Goal: Transaction & Acquisition: Purchase product/service

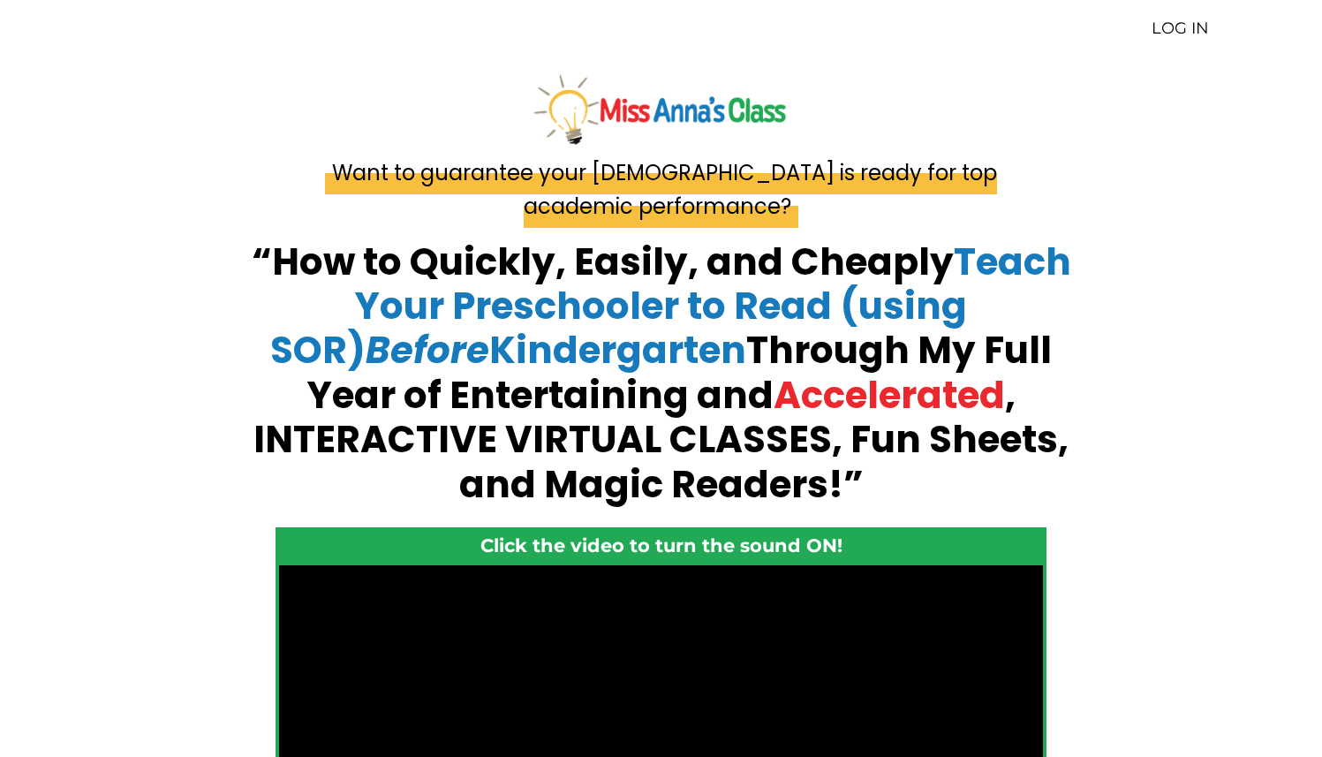
scroll to position [1, 0]
click at [1163, 30] on link "LOG IN" at bounding box center [1179, 28] width 57 height 19
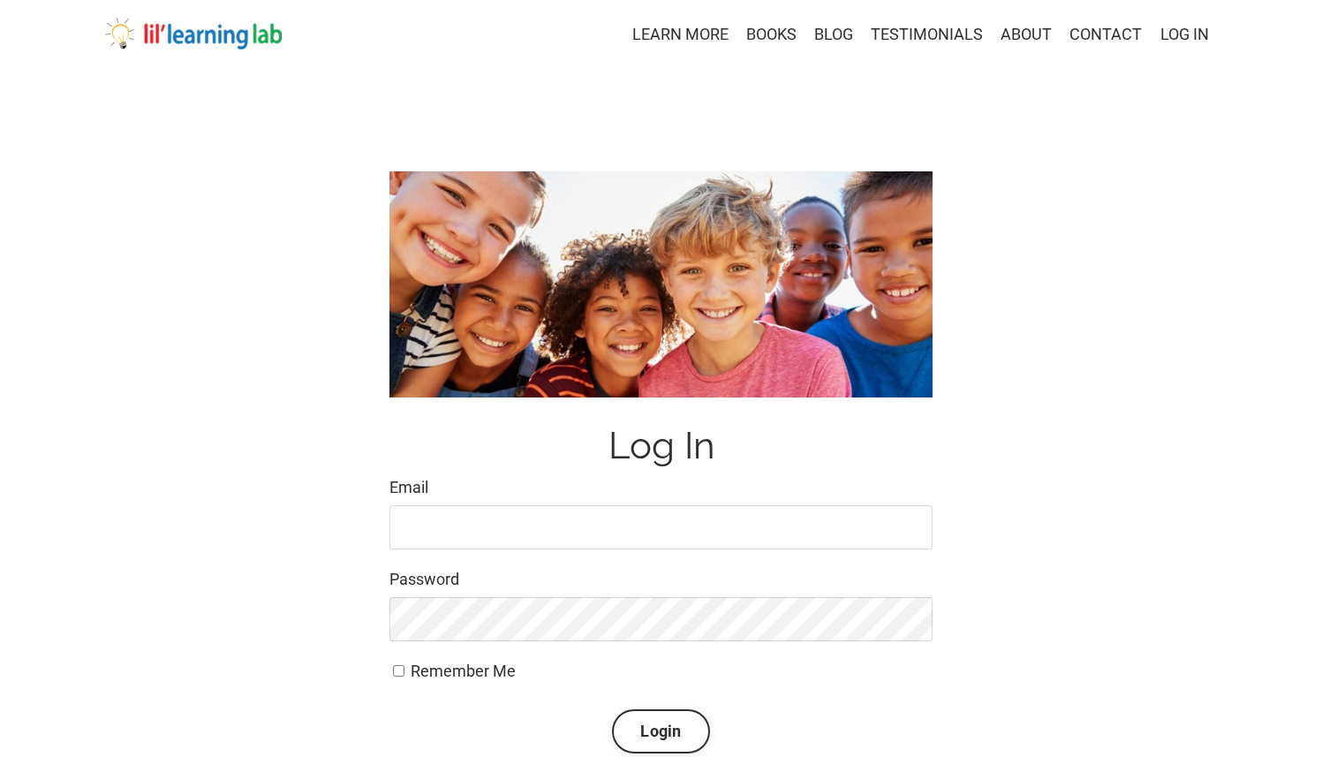
type input "[EMAIL_ADDRESS][DOMAIN_NAME]"
click at [644, 720] on button "Login" at bounding box center [660, 731] width 97 height 44
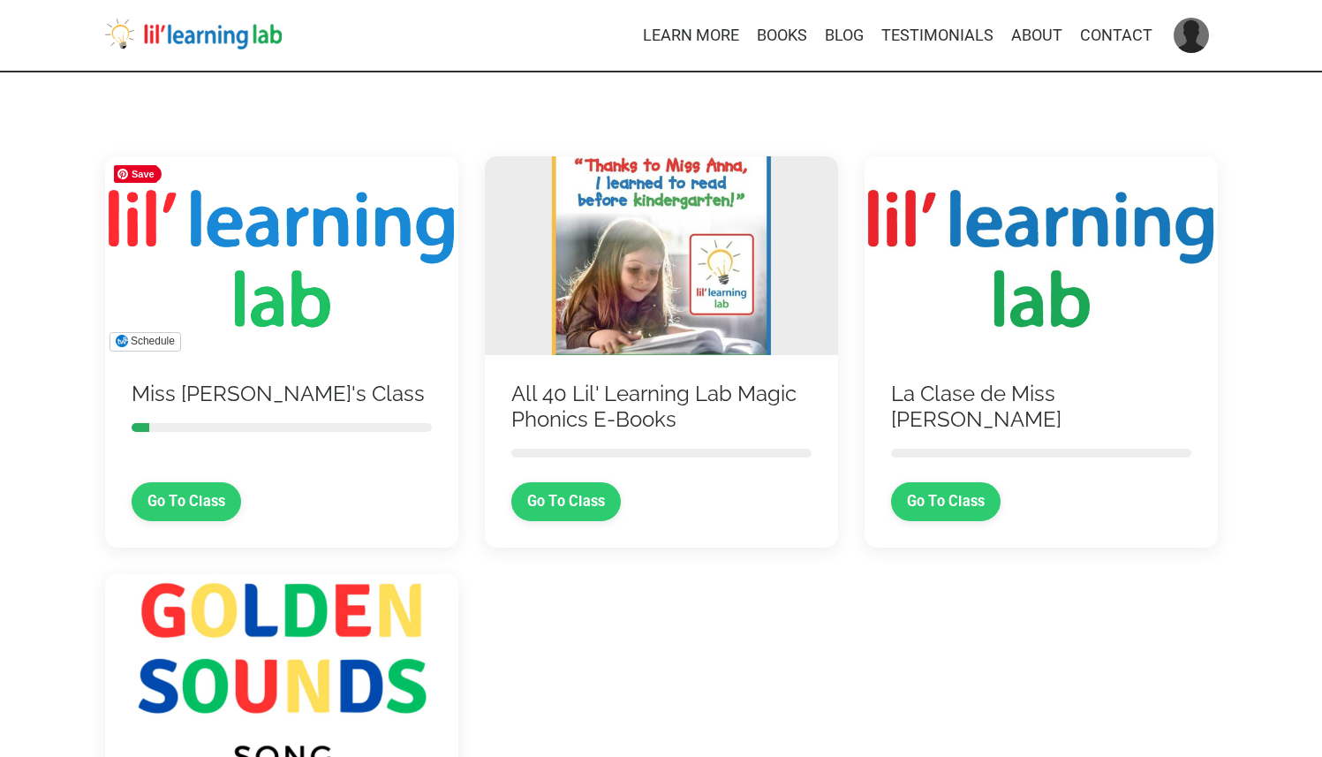
click at [317, 313] on img at bounding box center [281, 255] width 353 height 199
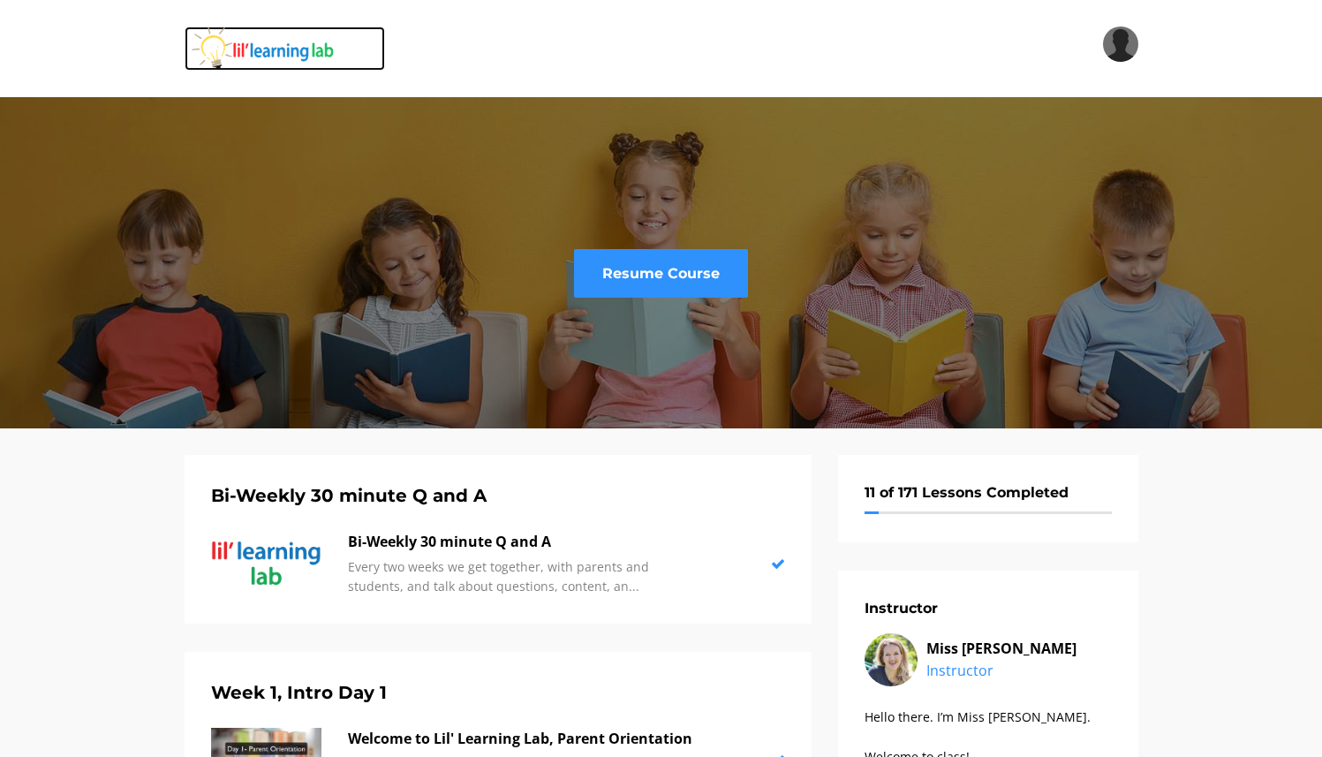
click at [263, 46] on img at bounding box center [285, 48] width 201 height 44
